Goal: Task Accomplishment & Management: Complete application form

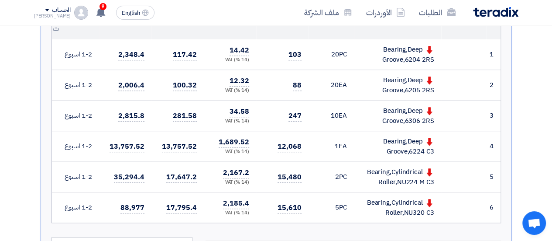
scroll to position [327, 0]
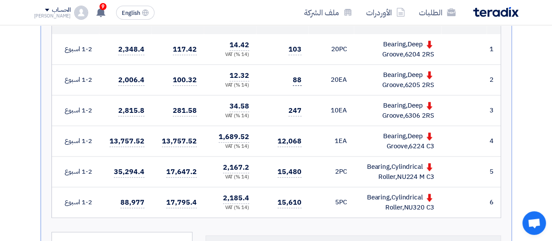
click at [296, 80] on span "88" at bounding box center [297, 80] width 9 height 11
click at [320, 78] on td "20 EA" at bounding box center [331, 80] width 45 height 31
click at [337, 77] on td "20 EA" at bounding box center [331, 80] width 45 height 31
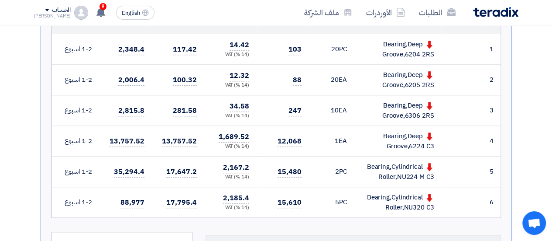
click at [337, 77] on td "20 EA" at bounding box center [331, 80] width 45 height 31
click at [354, 78] on td "20 EA" at bounding box center [331, 80] width 45 height 31
click at [335, 50] on td "20 PC" at bounding box center [331, 49] width 45 height 31
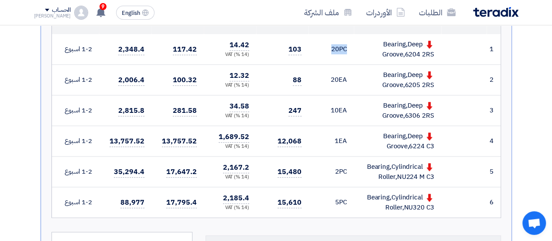
click at [335, 50] on td "20 PC" at bounding box center [331, 49] width 45 height 31
click at [339, 75] on span "20" at bounding box center [335, 80] width 8 height 10
click at [342, 84] on td "20 EA" at bounding box center [331, 80] width 45 height 31
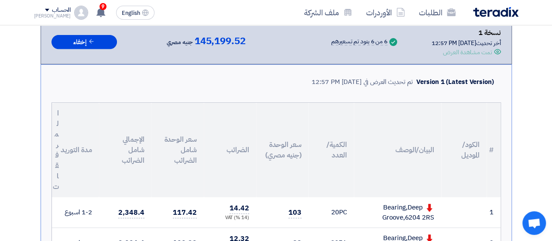
scroll to position [165, 0]
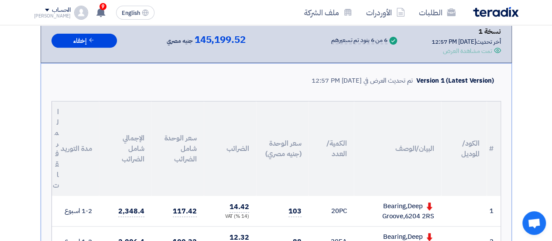
click at [483, 31] on div "نسخة 1" at bounding box center [466, 31] width 69 height 11
click at [495, 32] on div "نسخة 1" at bounding box center [466, 31] width 69 height 11
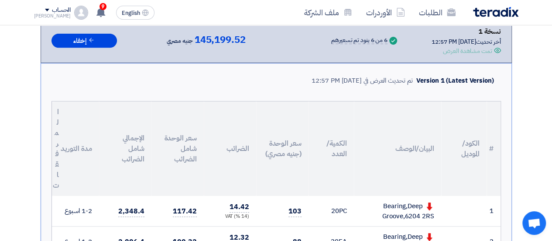
click at [495, 32] on div "نسخة 1" at bounding box center [466, 31] width 69 height 11
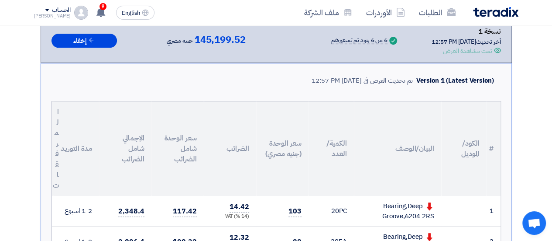
click at [485, 33] on div "نسخة 1" at bounding box center [466, 31] width 69 height 11
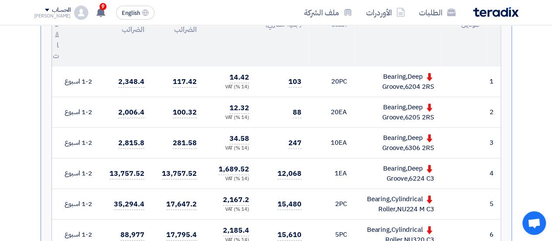
scroll to position [296, 0]
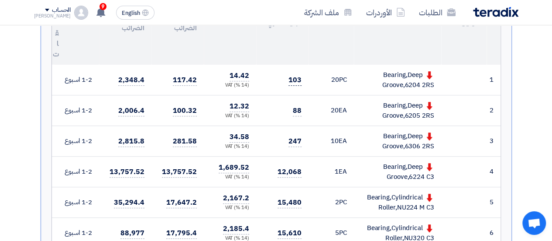
click at [294, 80] on span "103" at bounding box center [295, 80] width 13 height 11
click at [285, 73] on td "103" at bounding box center [282, 80] width 52 height 31
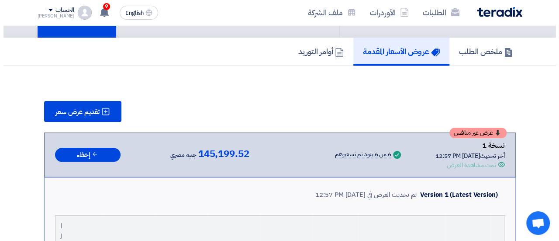
scroll to position [49, 0]
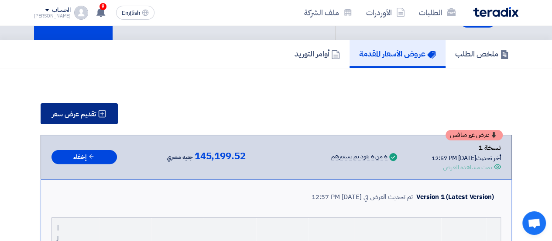
click at [95, 115] on span "تقديم عرض سعر" at bounding box center [74, 113] width 44 height 7
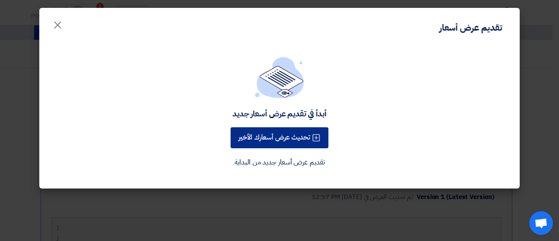
click at [292, 142] on button "تحديث عرض أسعارك الأخير" at bounding box center [279, 137] width 98 height 21
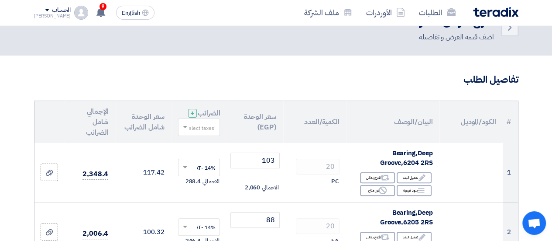
scroll to position [44, 0]
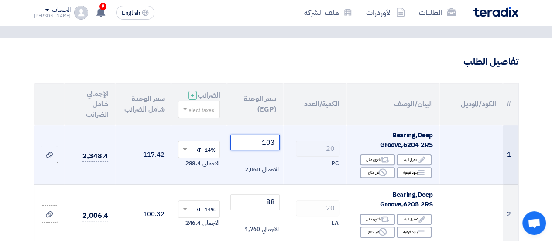
click at [259, 150] on input "103" at bounding box center [254, 142] width 49 height 16
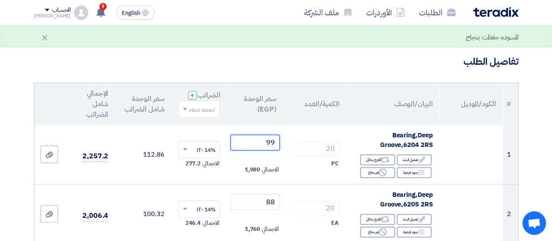
type input "99"
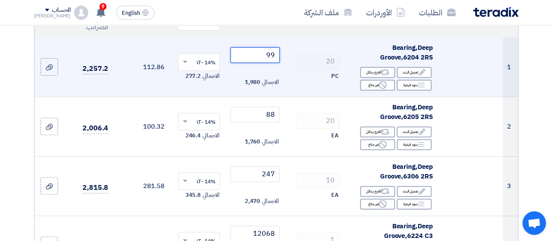
scroll to position [262, 0]
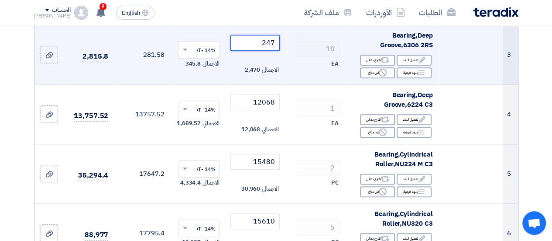
click at [269, 49] on input "247" at bounding box center [254, 43] width 49 height 16
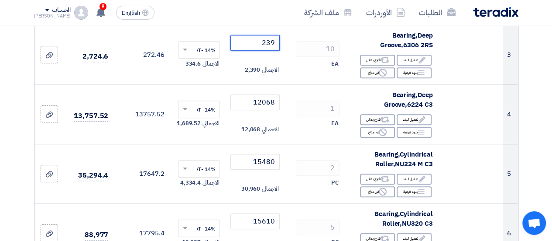
type input "239"
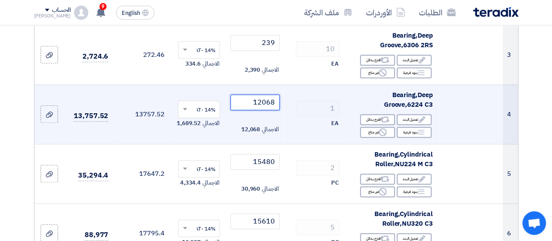
click at [265, 109] on input "12068" at bounding box center [254, 102] width 49 height 16
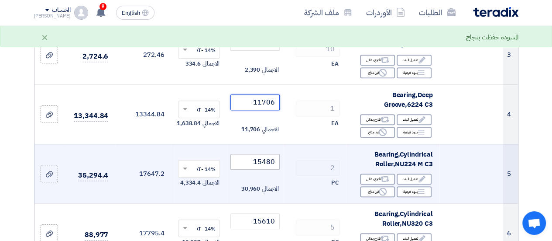
type input "11706"
click at [265, 168] on input "15480" at bounding box center [254, 162] width 49 height 16
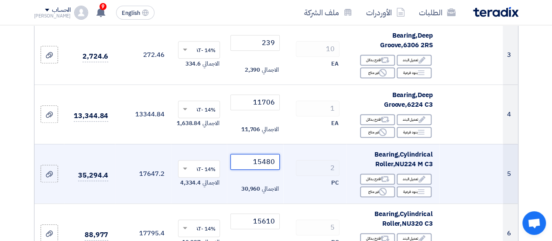
click at [272, 162] on input "15480" at bounding box center [254, 162] width 49 height 16
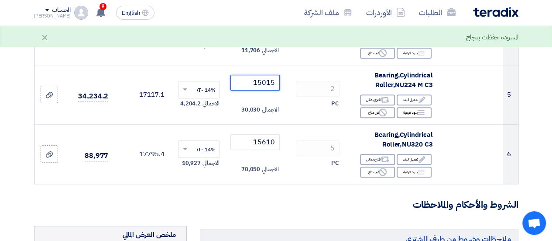
scroll to position [353, 0]
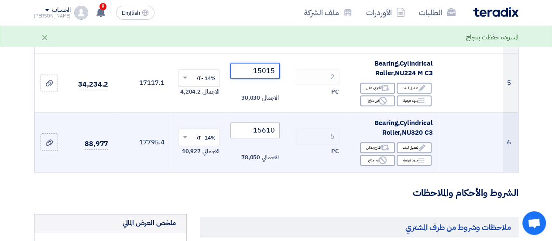
type input "15015"
click at [264, 134] on input "15610" at bounding box center [254, 130] width 49 height 16
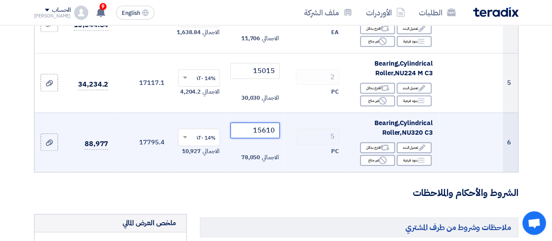
click at [261, 138] on input "15610" at bounding box center [254, 130] width 49 height 16
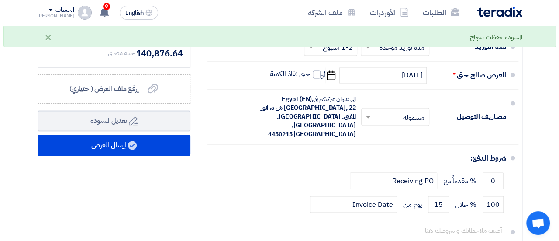
scroll to position [652, 0]
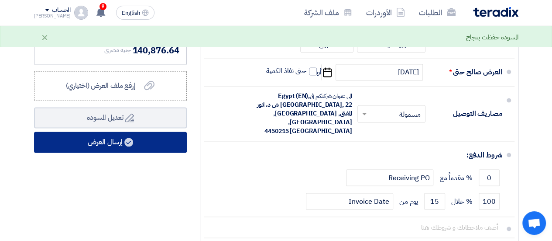
type input "15142"
click at [126, 152] on button "إرسال العرض" at bounding box center [110, 141] width 153 height 21
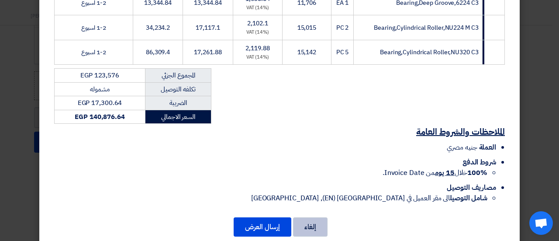
scroll to position [264, 0]
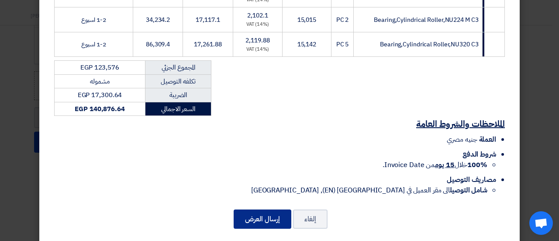
click at [276, 209] on button "إرسال العرض" at bounding box center [263, 218] width 58 height 19
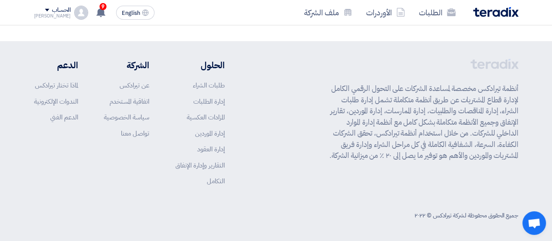
scroll to position [791, 0]
